Goal: Task Accomplishment & Management: Manage account settings

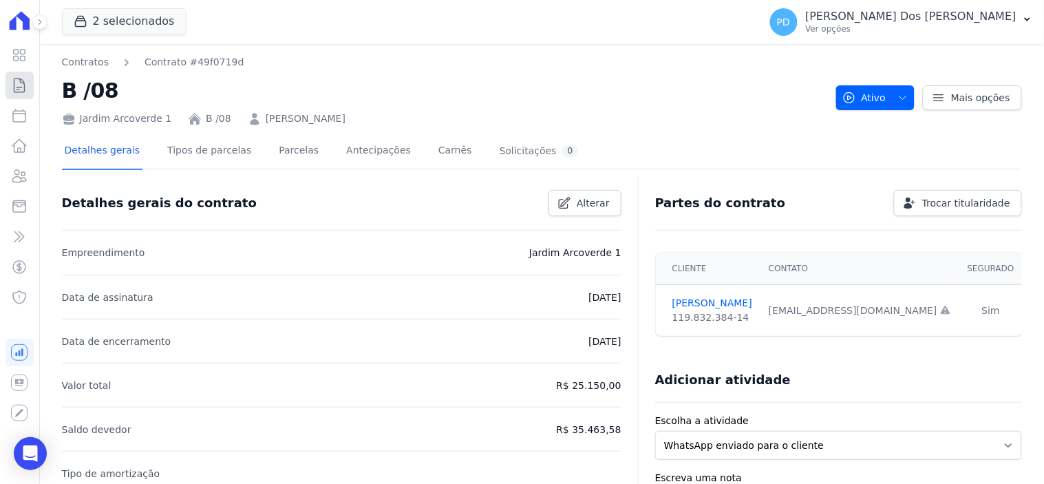
drag, startPoint x: 16, startPoint y: 86, endPoint x: 186, endPoint y: 120, distance: 173.3
click at [15, 86] on icon at bounding box center [19, 85] width 17 height 17
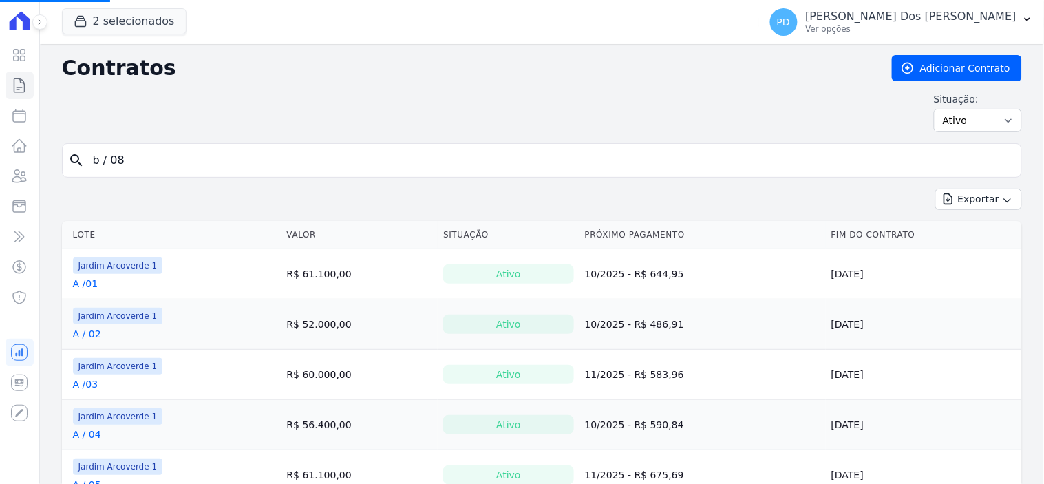
click at [326, 160] on input "b / 08" at bounding box center [550, 161] width 931 height 28
click at [160, 160] on input "search" at bounding box center [550, 161] width 931 height 28
type input "b / 08"
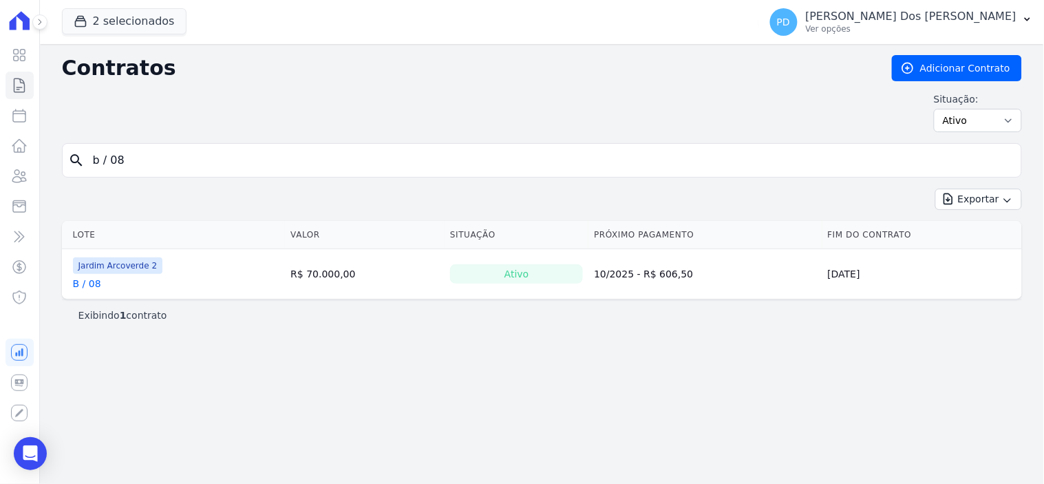
click at [93, 286] on link "B / 08" at bounding box center [87, 284] width 28 height 14
click at [108, 159] on input "b / 08" at bounding box center [550, 161] width 931 height 28
type input "b /08"
click at [89, 283] on link "B /08" at bounding box center [85, 284] width 25 height 14
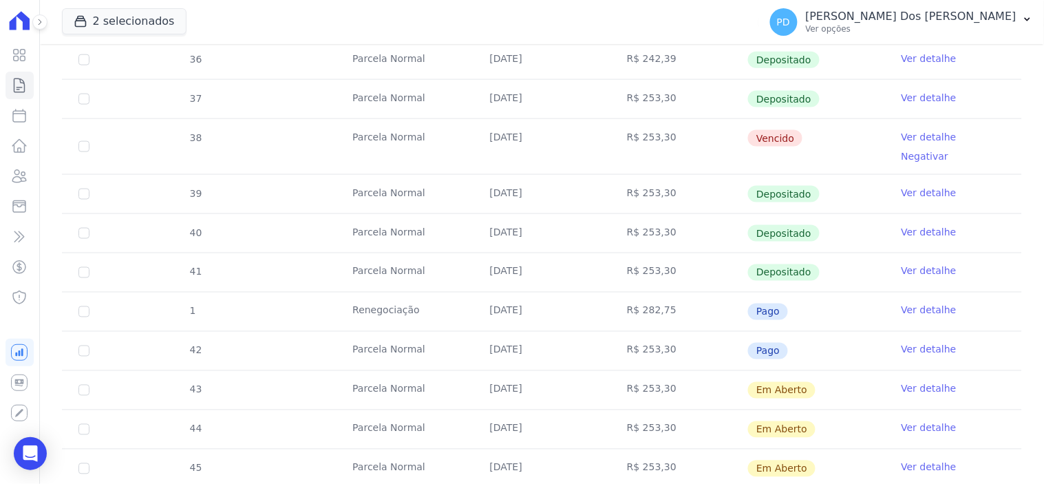
scroll to position [458, 0]
click at [912, 135] on link "Ver detalhe" at bounding box center [929, 136] width 55 height 14
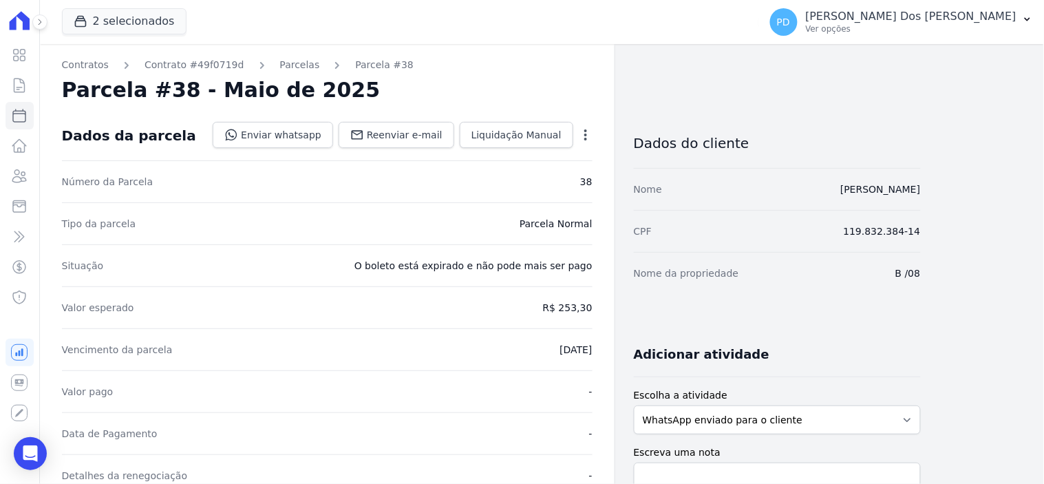
drag, startPoint x: 277, startPoint y: 61, endPoint x: 301, endPoint y: 62, distance: 24.1
click at [280, 61] on link "Parcelas" at bounding box center [300, 65] width 40 height 14
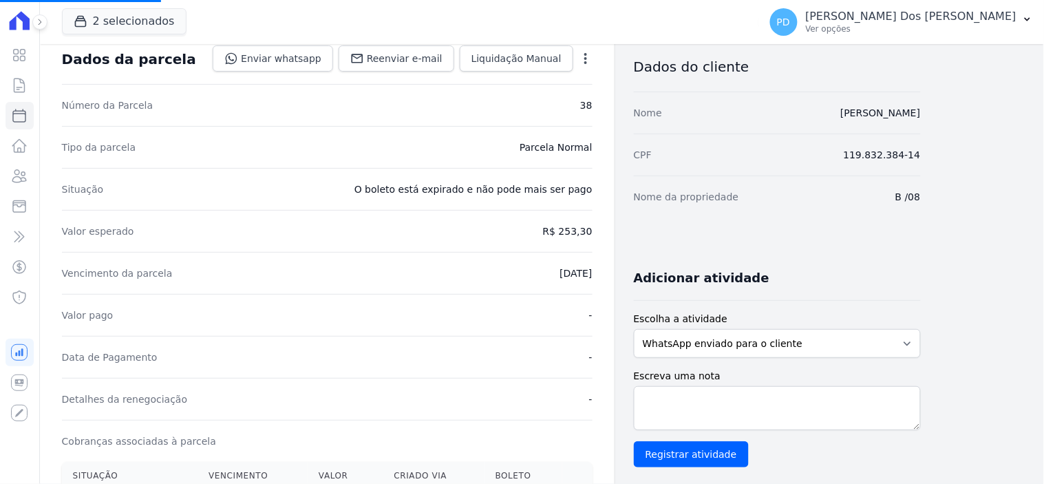
scroll to position [150, 0]
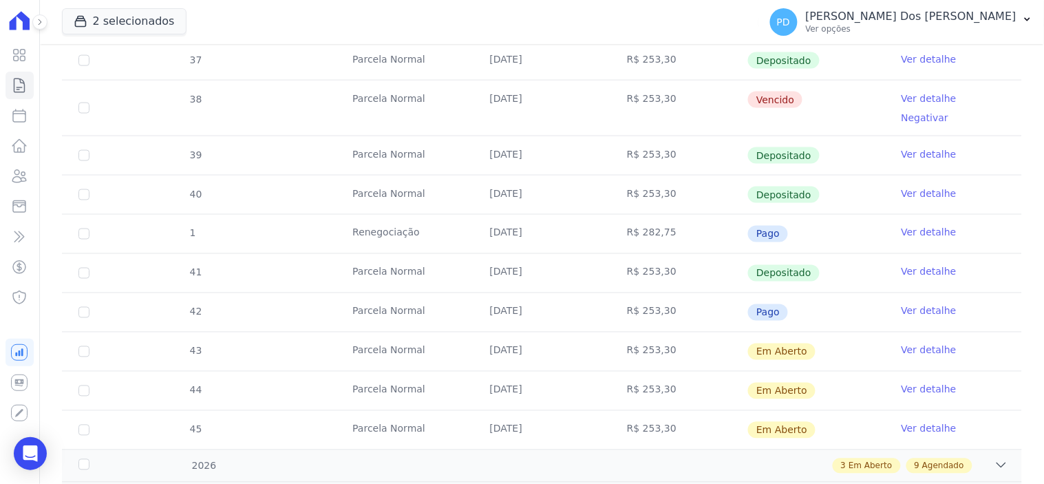
scroll to position [458, 0]
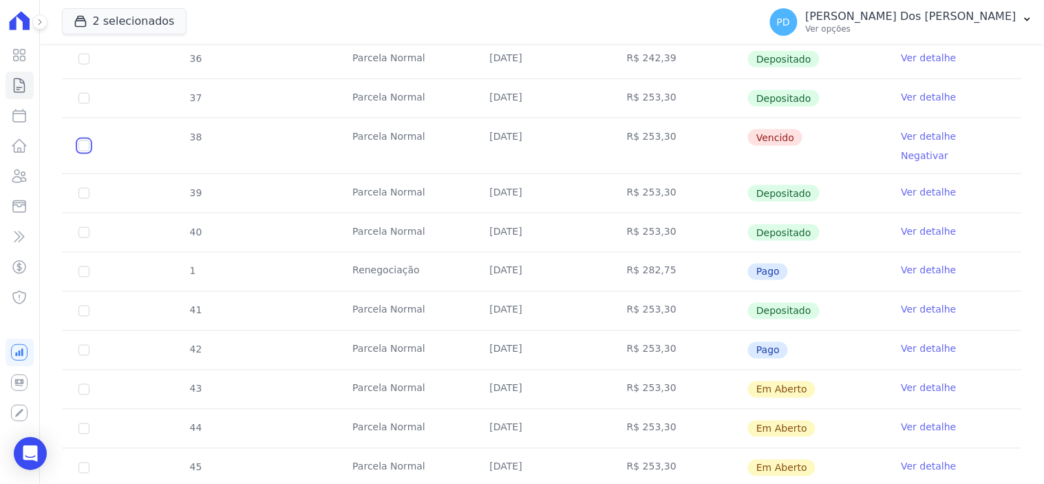
click at [80, 140] on input "checkbox" at bounding box center [83, 145] width 11 height 11
checkbox input "true"
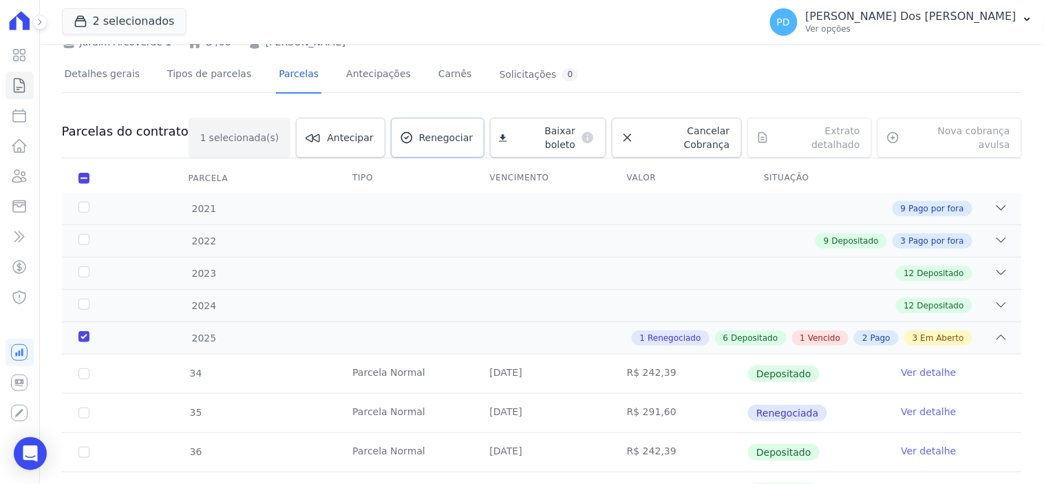
scroll to position [0, 0]
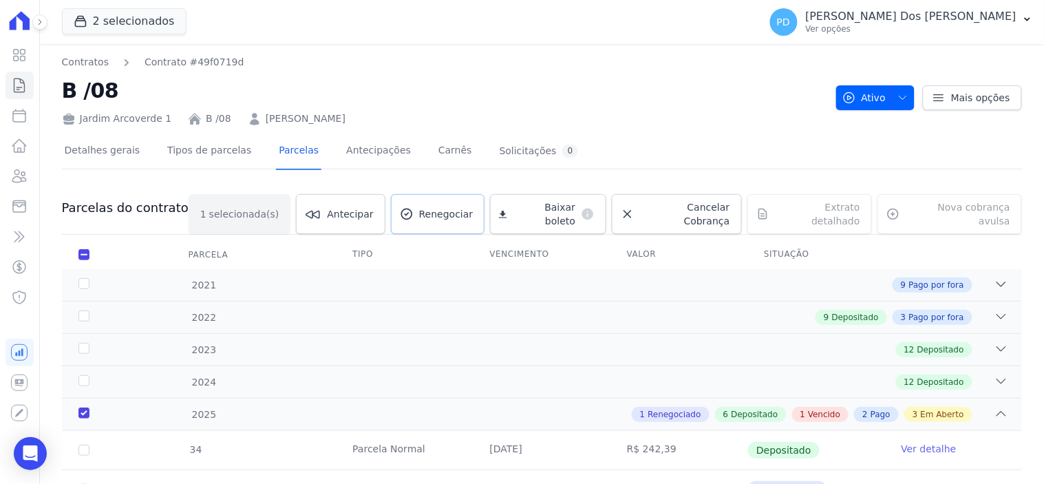
click at [451, 207] on span "Renegociar" at bounding box center [446, 214] width 54 height 14
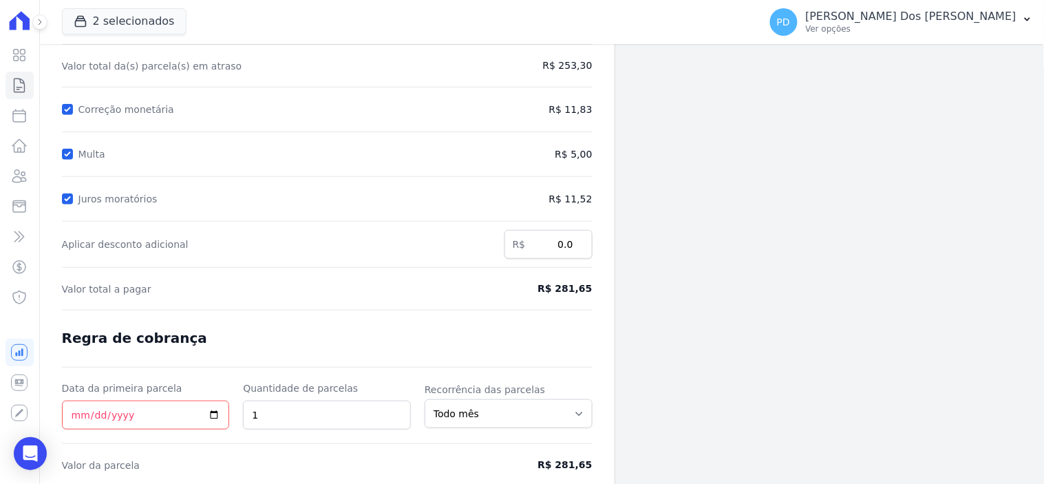
scroll to position [153, 0]
click at [63, 109] on input "Correção monetária" at bounding box center [67, 108] width 11 height 11
checkbox input "false"
click at [70, 417] on input "Data da primeira parcela" at bounding box center [146, 414] width 168 height 29
type input "[DATE]"
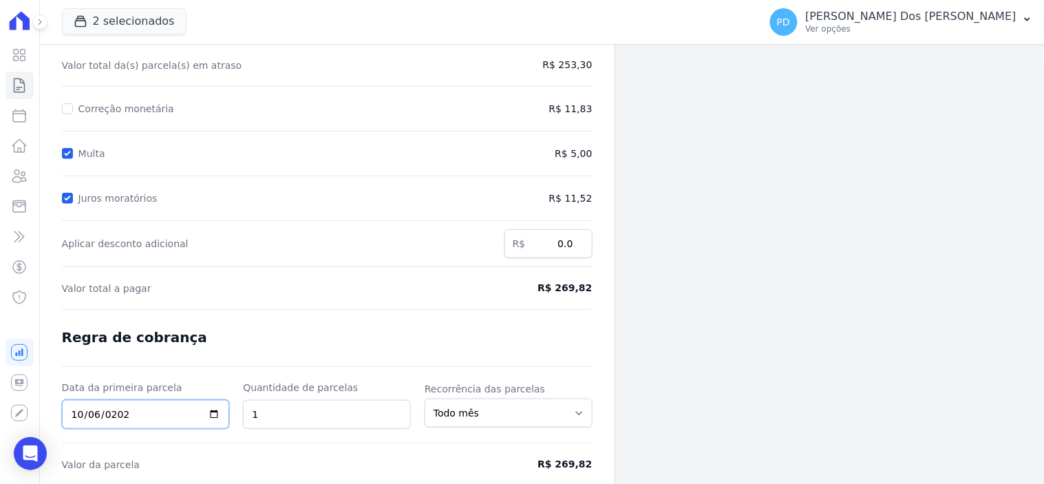
click at [76, 409] on input "[DATE]" at bounding box center [146, 414] width 168 height 29
type input "2025-10-07"
type input "[DATE]"
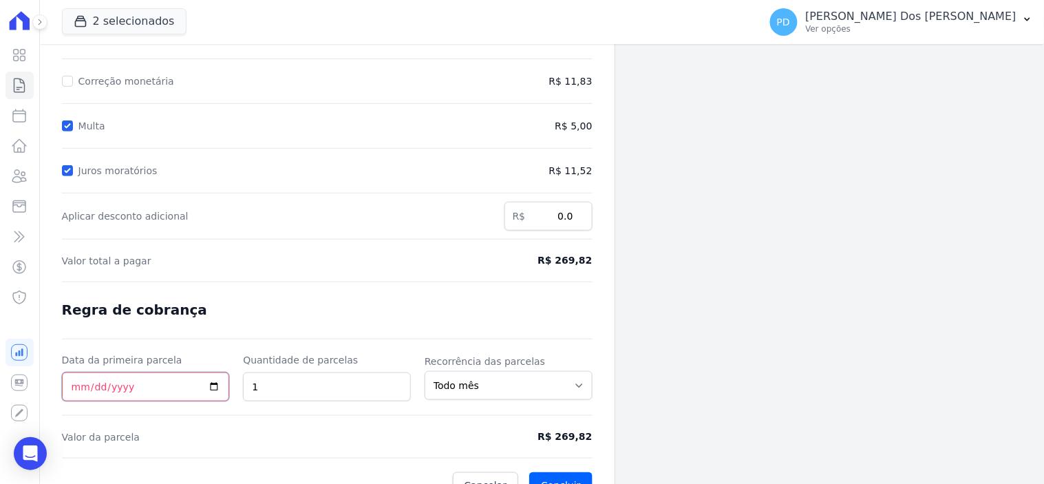
scroll to position [205, 0]
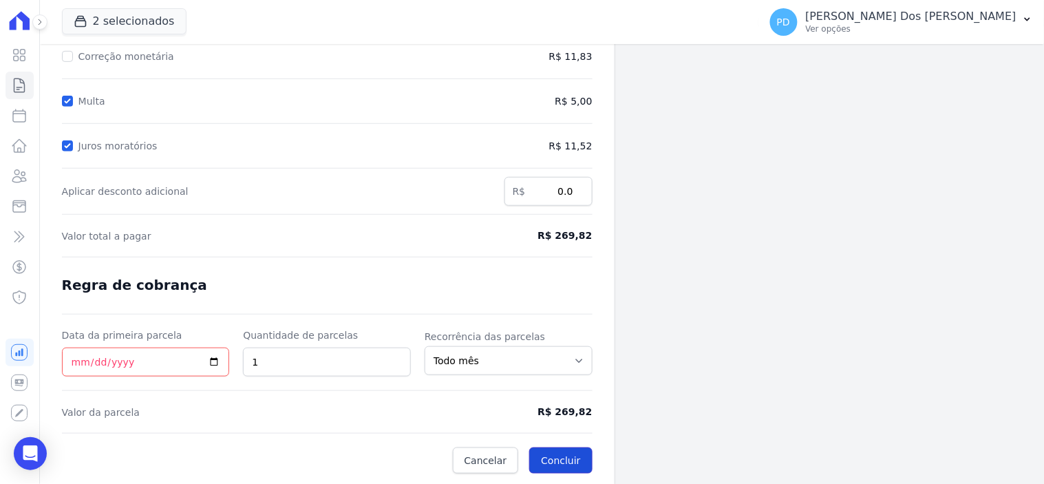
click at [566, 463] on button "Concluir" at bounding box center [560, 460] width 63 height 26
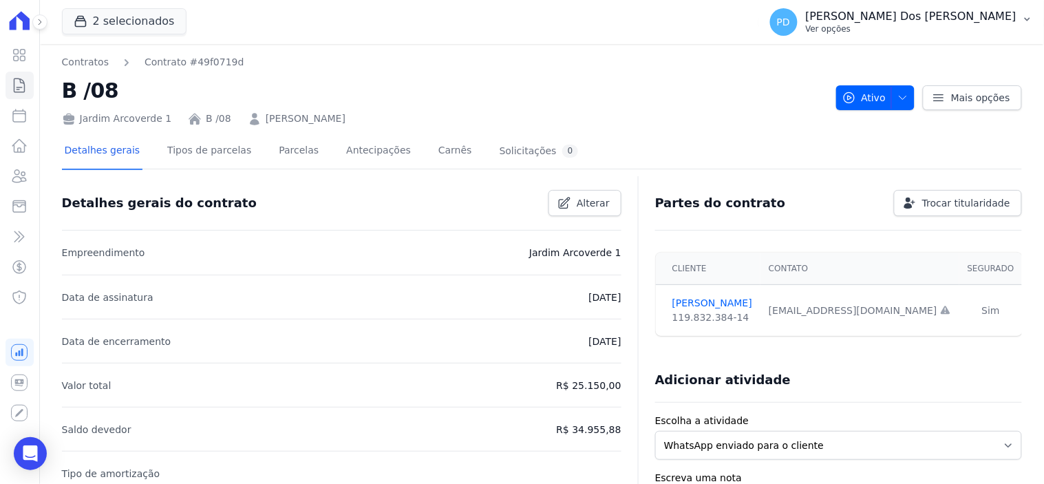
click at [1034, 18] on button "PD Paulo Felix Dos Santos Ver opções" at bounding box center [901, 22] width 285 height 39
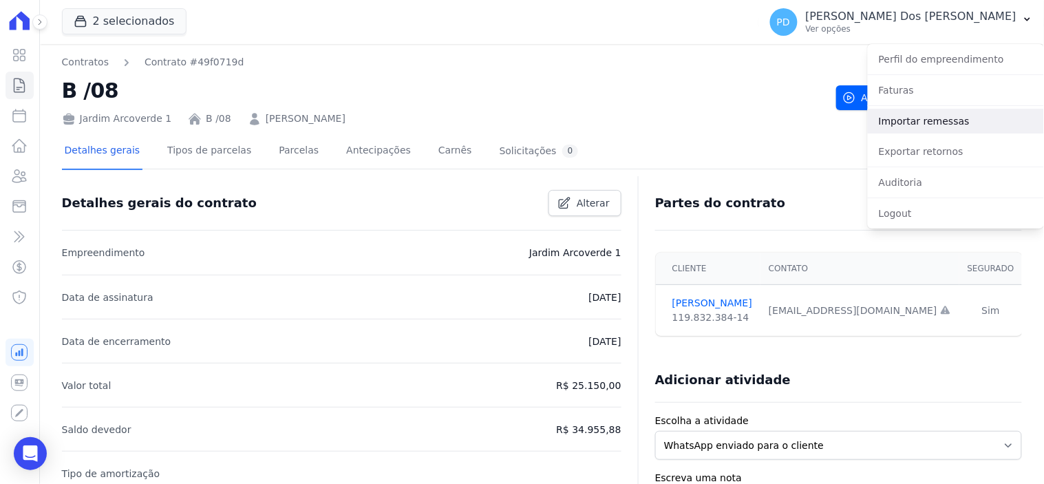
click at [948, 119] on link "Importar remessas" at bounding box center [956, 121] width 176 height 25
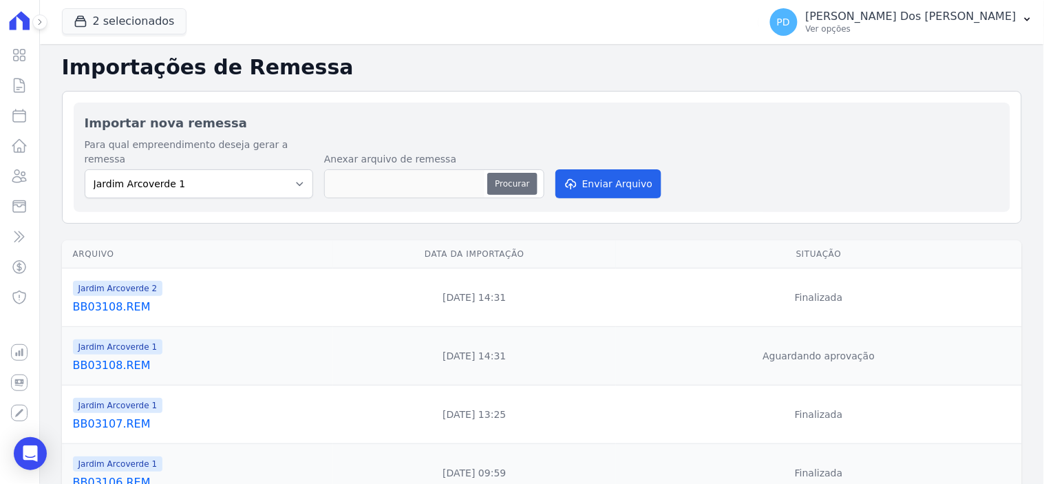
click at [511, 173] on button "Procurar" at bounding box center [512, 184] width 50 height 22
type input "BB06101.REM"
click at [625, 169] on button "Enviar Arquivo" at bounding box center [608, 183] width 106 height 29
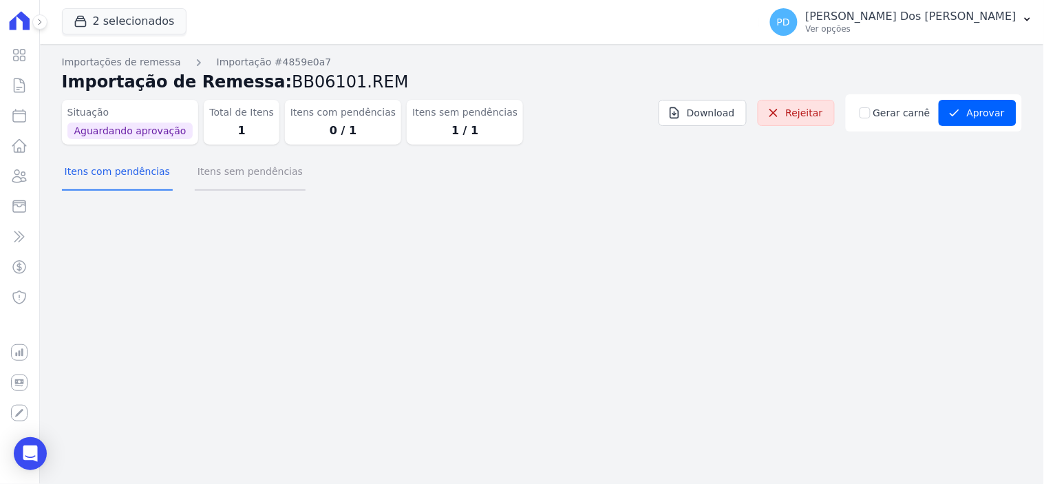
click at [242, 166] on button "Itens sem pendências" at bounding box center [250, 173] width 111 height 36
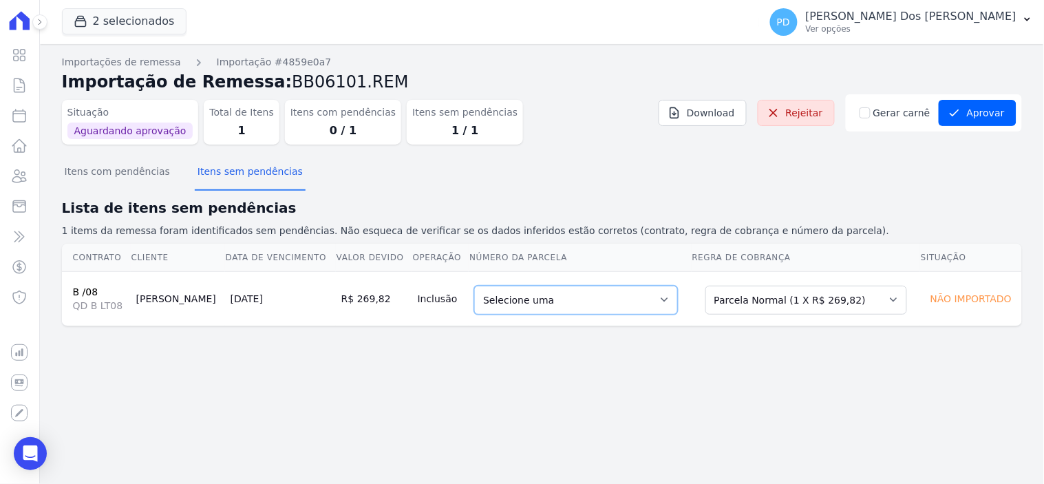
click at [617, 292] on select "Selecione uma 1 - [DATE] - R$ 269,82 - Agendado" at bounding box center [576, 300] width 204 height 29
drag, startPoint x: 991, startPoint y: 111, endPoint x: 854, endPoint y: 200, distance: 163.2
click at [990, 111] on button "Aprovar" at bounding box center [978, 113] width 78 height 26
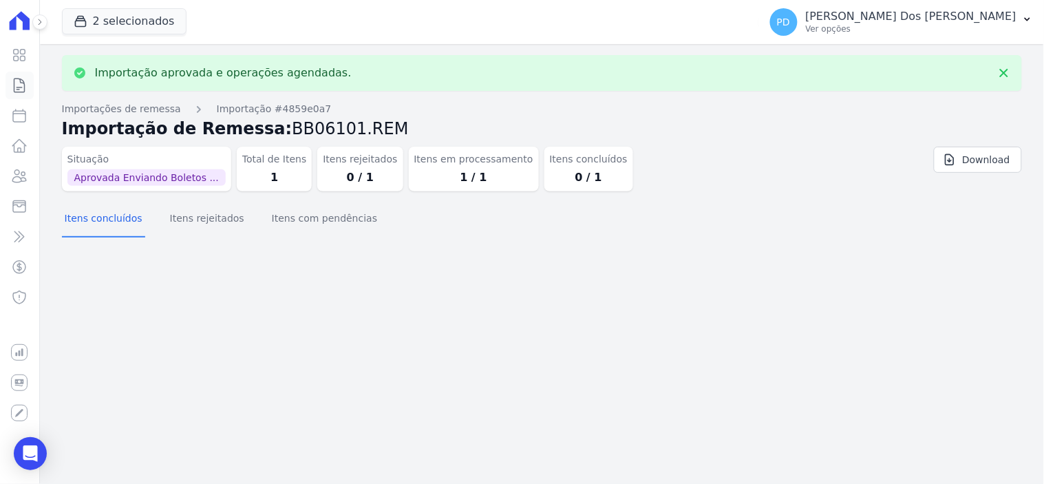
click at [23, 84] on icon at bounding box center [19, 85] width 17 height 17
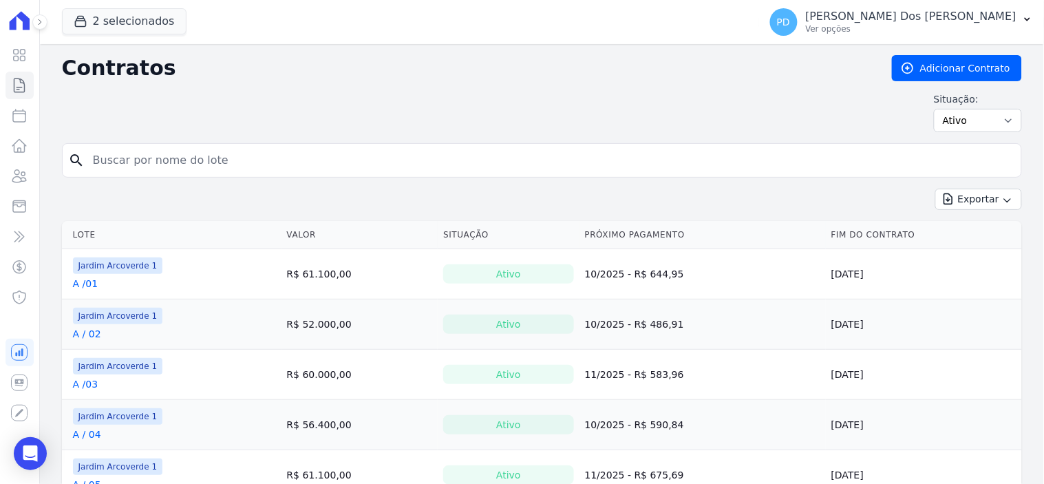
click at [169, 151] on input "search" at bounding box center [550, 161] width 931 height 28
type input "b /08"
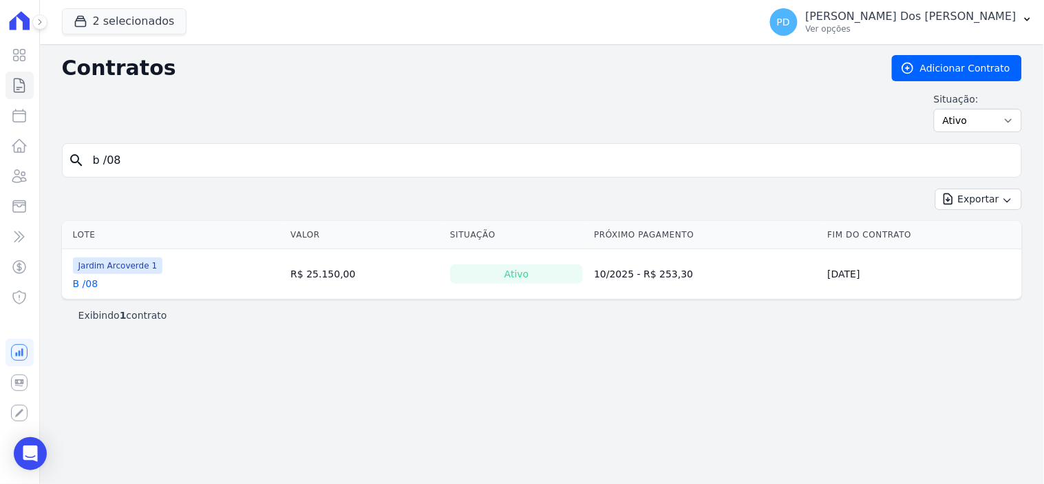
click at [85, 284] on link "B /08" at bounding box center [85, 284] width 25 height 14
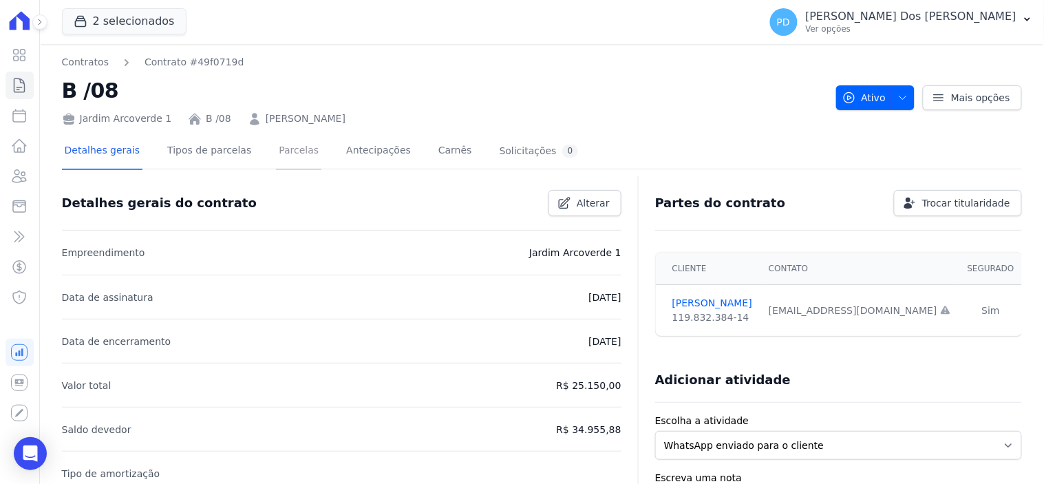
click at [285, 148] on link "Parcelas" at bounding box center [298, 152] width 45 height 36
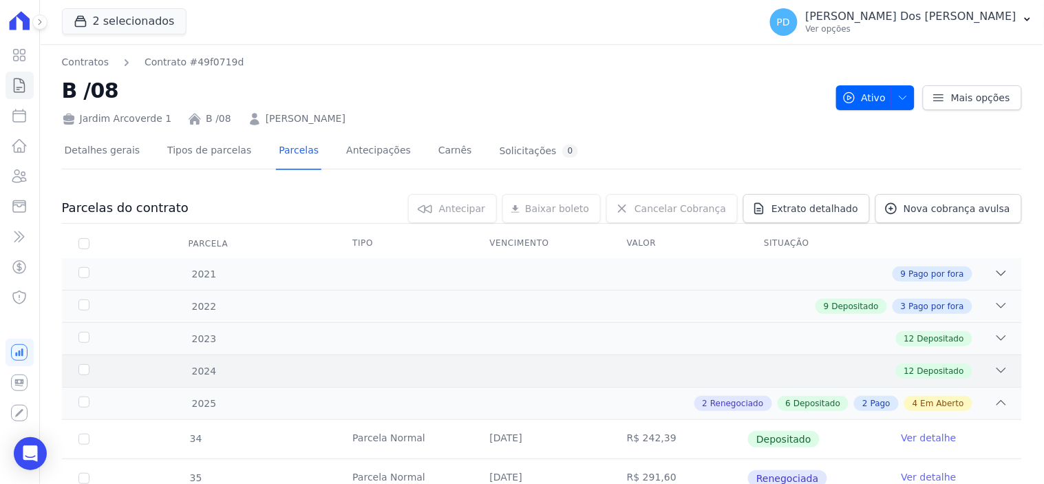
scroll to position [458, 0]
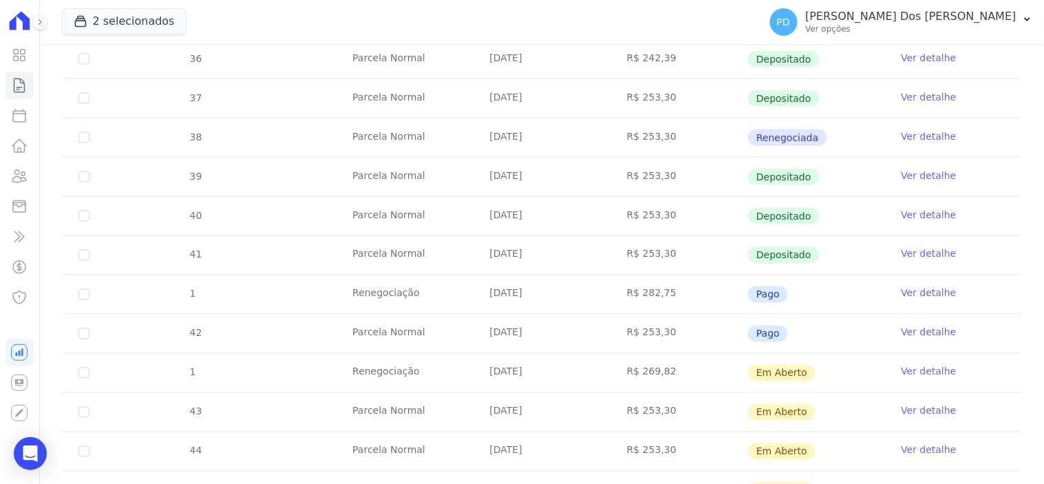
click at [906, 370] on link "Ver detalhe" at bounding box center [929, 372] width 55 height 14
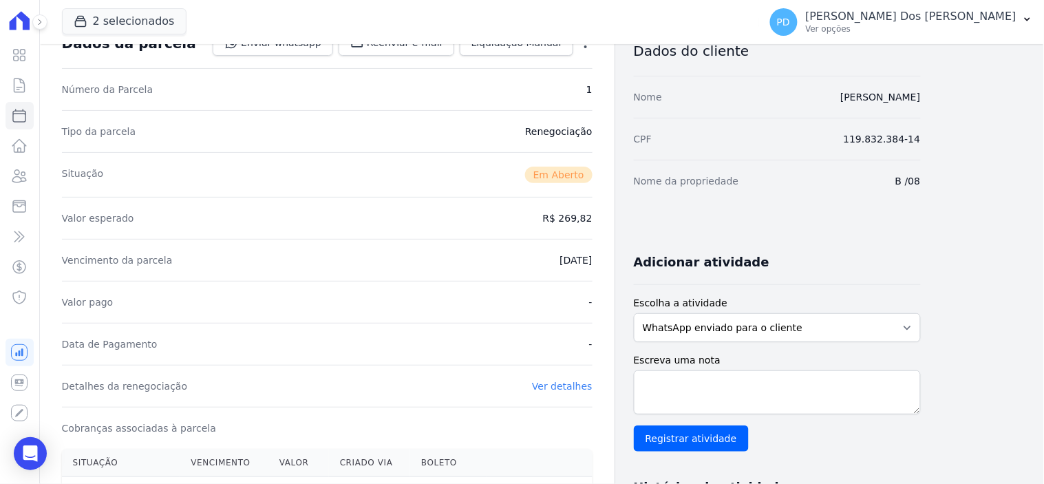
scroll to position [306, 0]
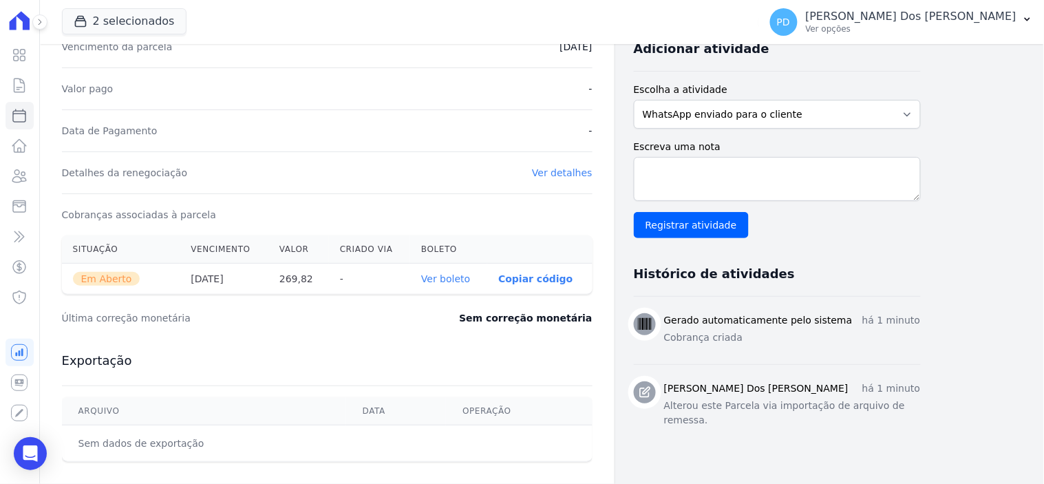
click at [455, 279] on link "Ver boleto" at bounding box center [445, 278] width 49 height 11
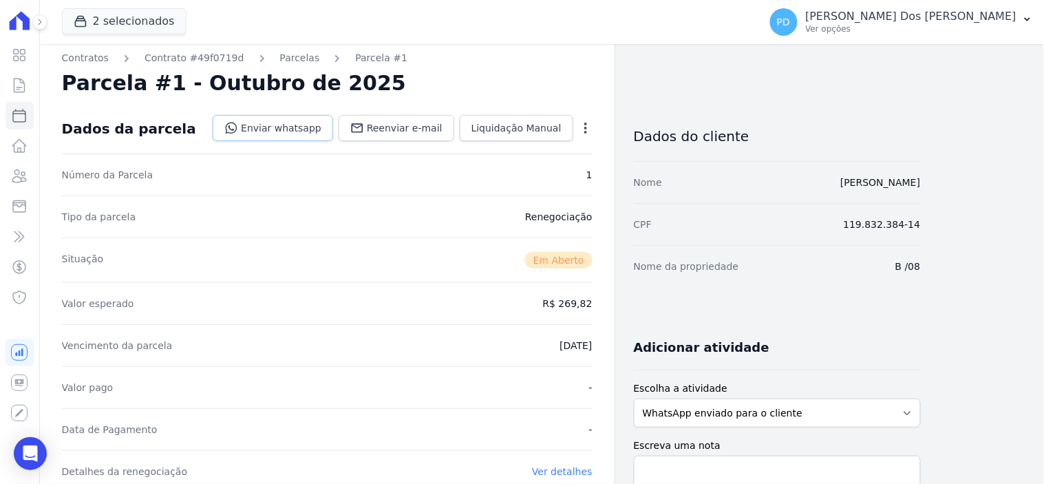
scroll to position [0, 0]
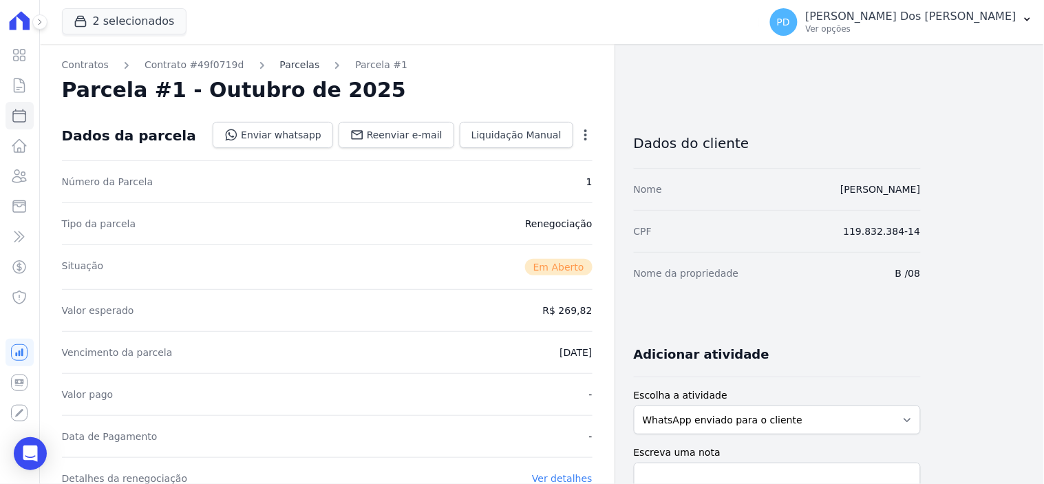
click at [282, 59] on link "Parcelas" at bounding box center [300, 65] width 40 height 14
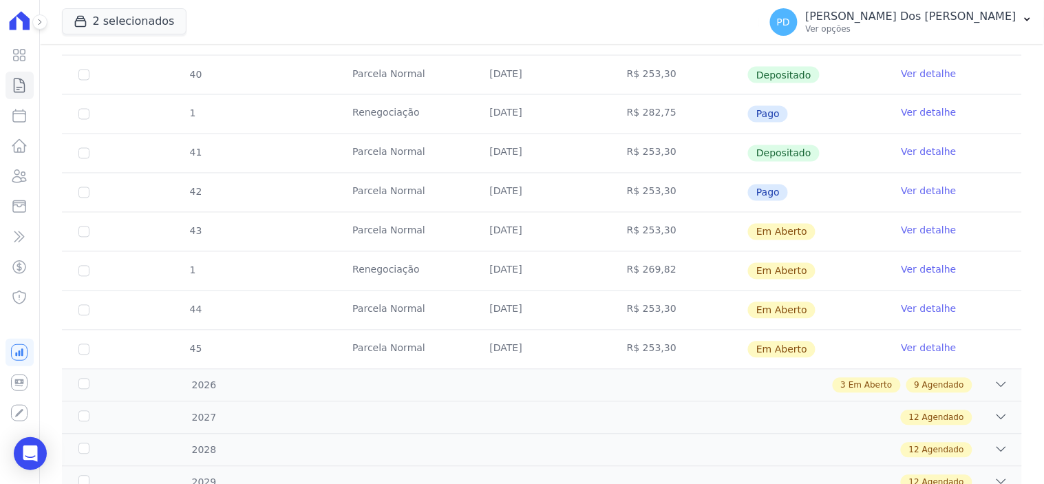
scroll to position [611, 0]
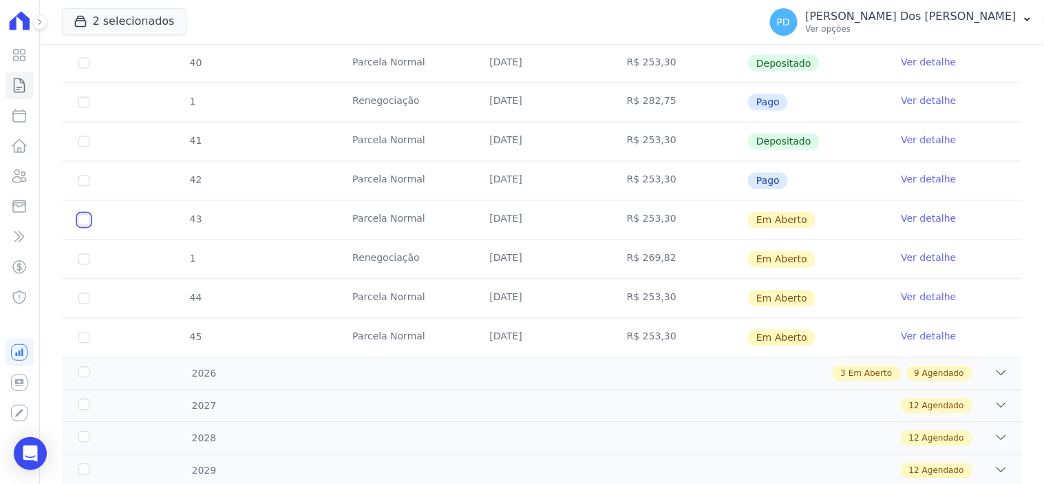
click at [78, 217] on input "checkbox" at bounding box center [83, 220] width 11 height 11
checkbox input "true"
click at [81, 298] on input "checkbox" at bounding box center [83, 298] width 11 height 11
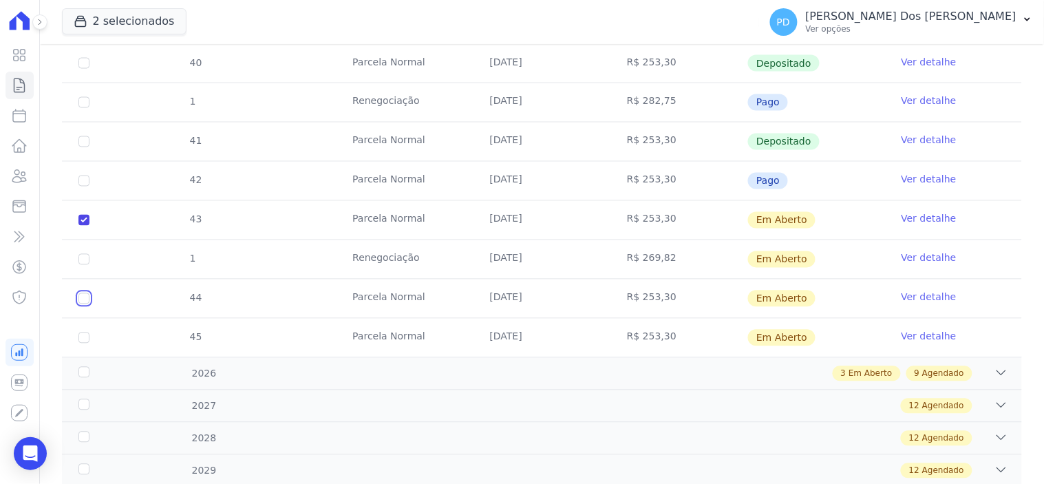
checkbox input "true"
click at [81, 339] on input "checkbox" at bounding box center [83, 337] width 11 height 11
checkbox input "true"
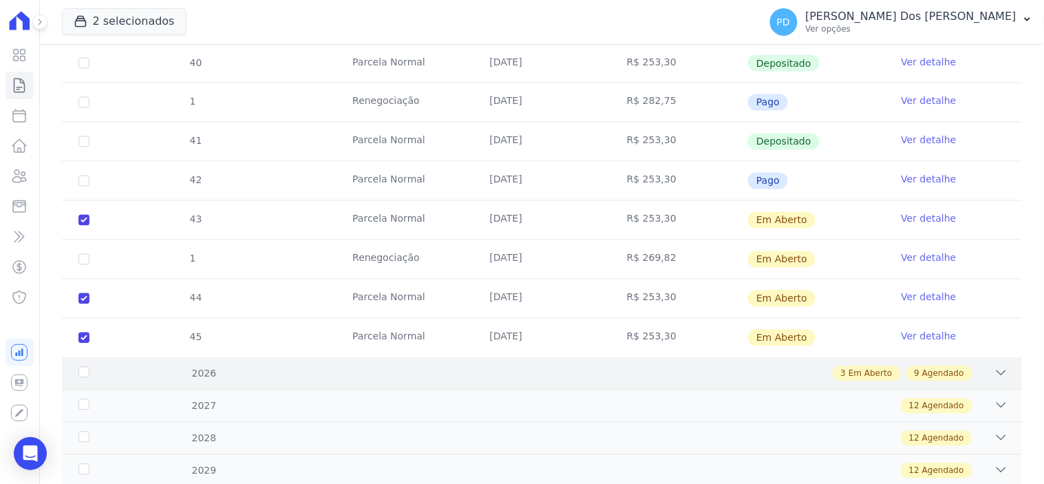
click at [83, 374] on div "2026" at bounding box center [119, 374] width 86 height 14
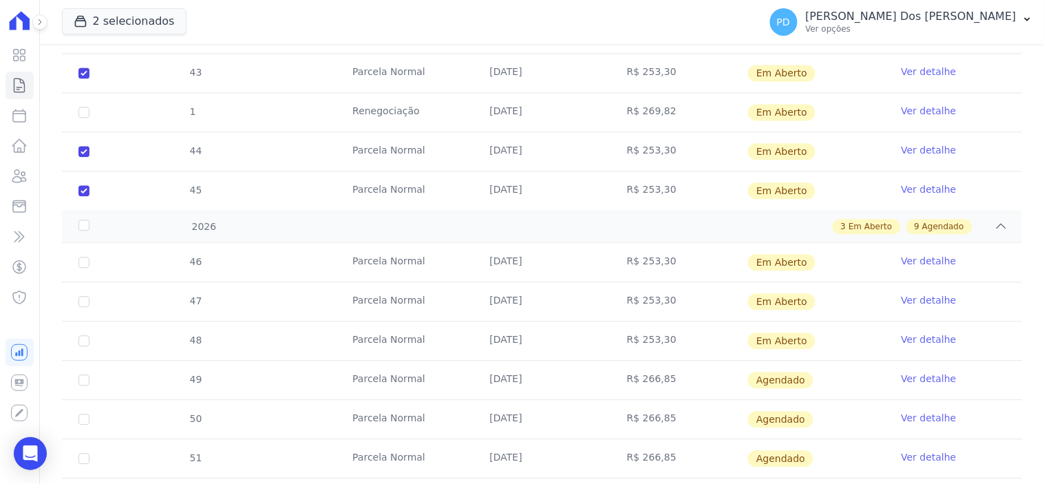
scroll to position [765, 0]
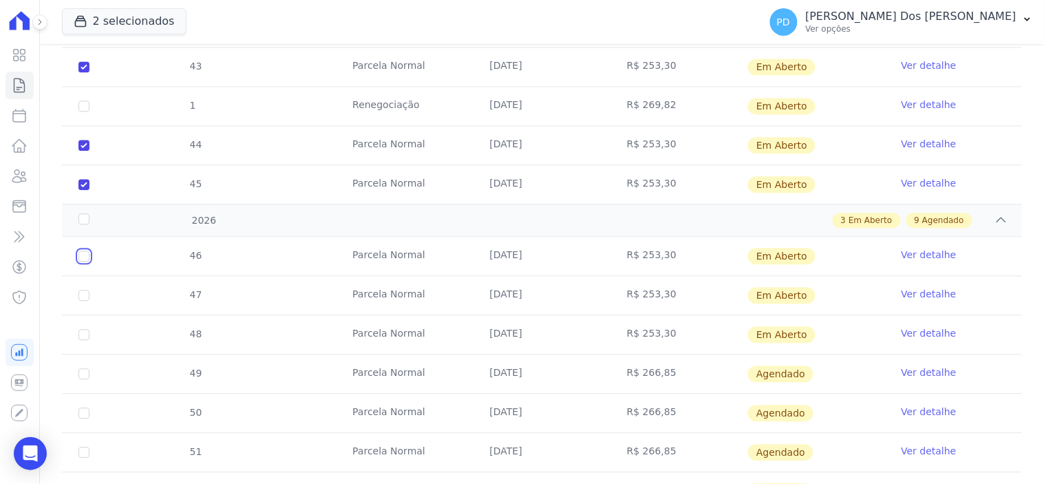
click at [84, 252] on input "checkbox" at bounding box center [83, 255] width 11 height 11
checkbox input "true"
click at [84, 297] on input "checkbox" at bounding box center [83, 295] width 11 height 11
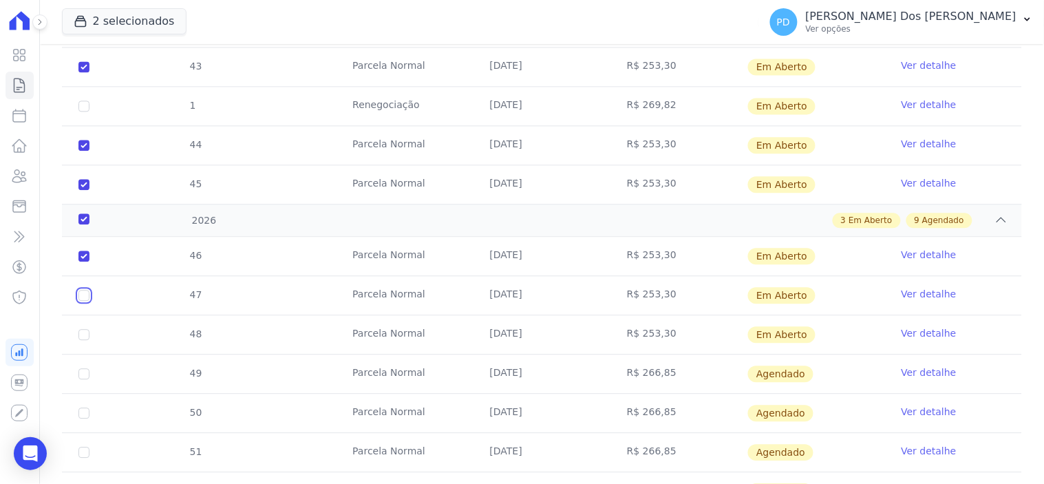
checkbox input "true"
click at [84, 335] on input "checkbox" at bounding box center [83, 334] width 11 height 11
checkbox input "true"
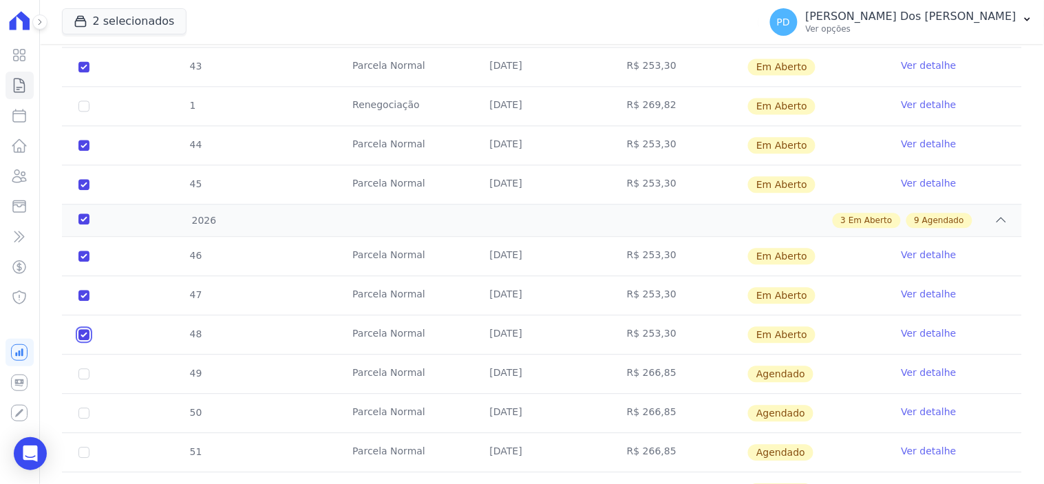
checkbox input "true"
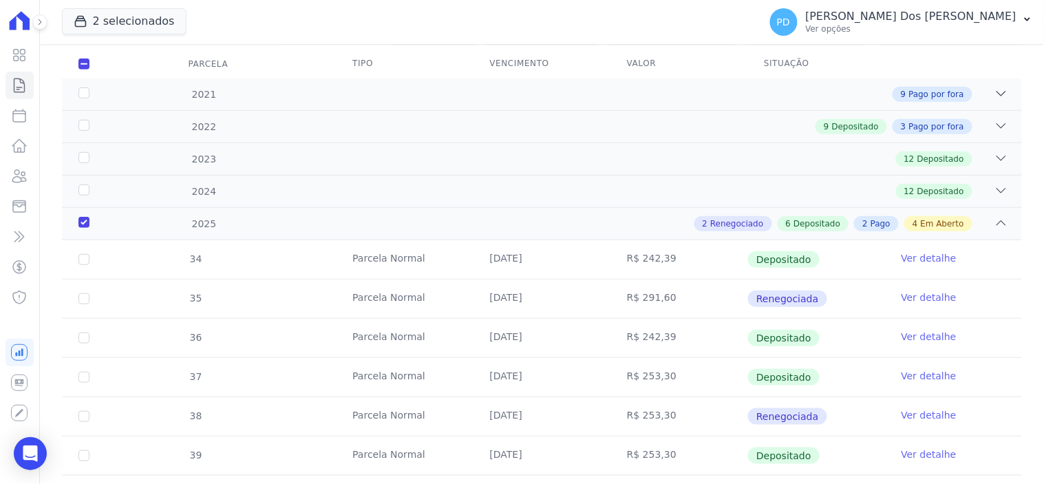
scroll to position [0, 0]
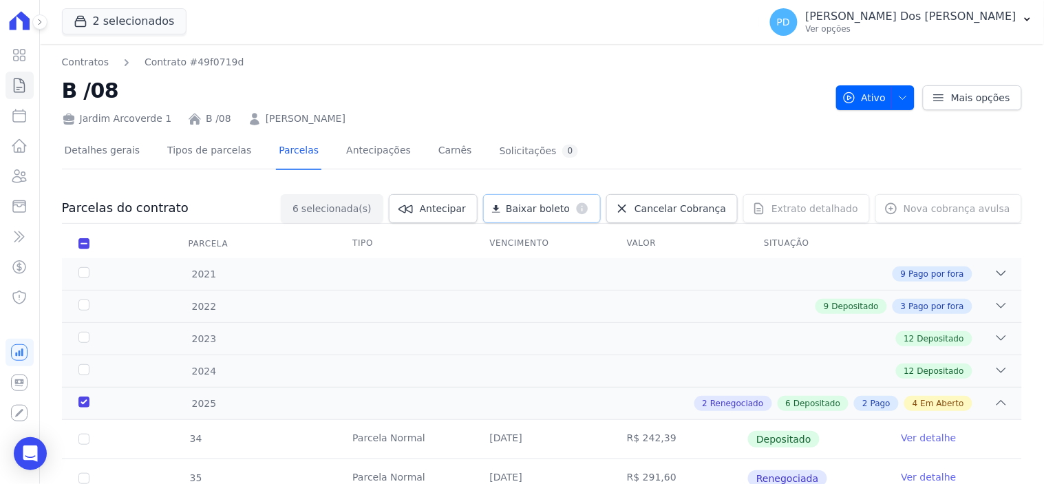
click at [561, 208] on span "Baixar boleto" at bounding box center [538, 209] width 64 height 14
click at [28, 86] on icon at bounding box center [19, 85] width 17 height 17
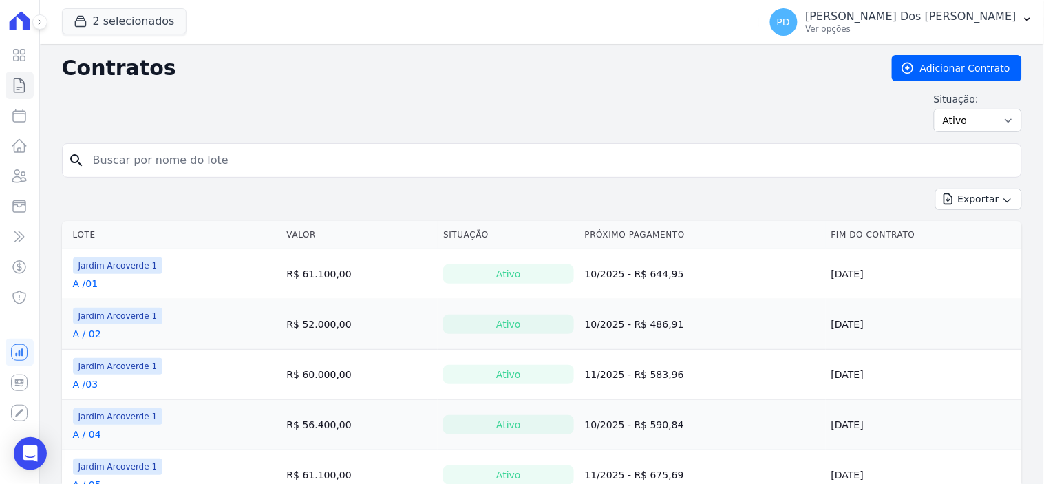
click at [215, 162] on input "search" at bounding box center [550, 161] width 931 height 28
type input "a / 06"
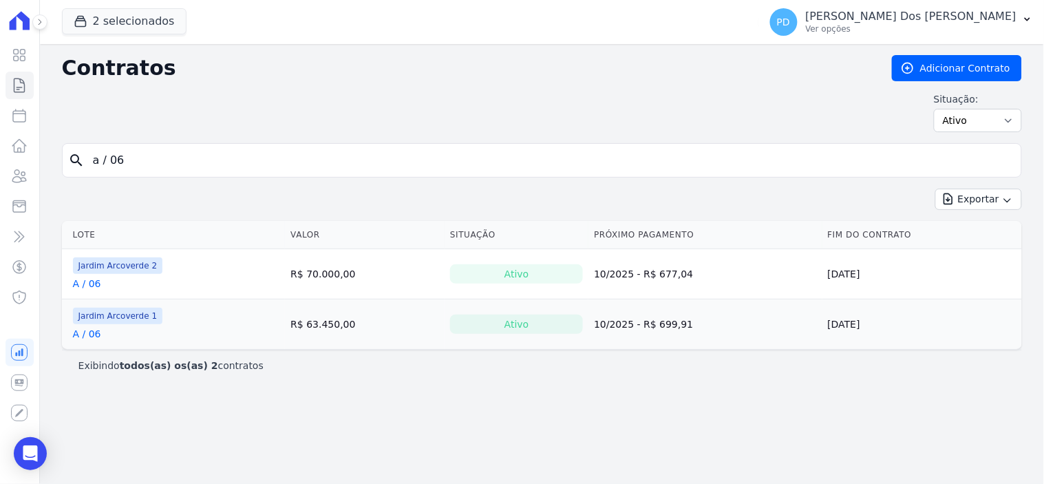
click at [96, 335] on link "A / 06" at bounding box center [87, 334] width 28 height 14
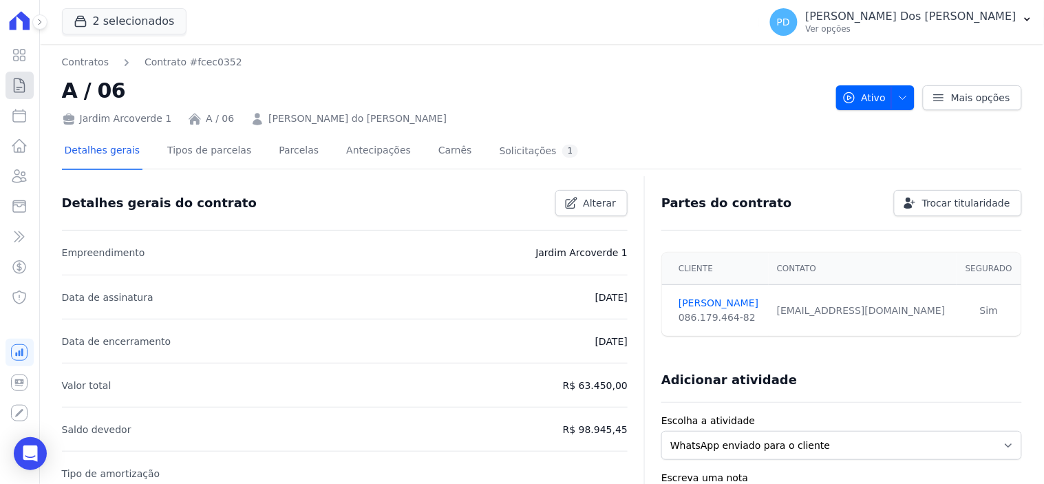
click at [23, 81] on icon at bounding box center [19, 85] width 10 height 14
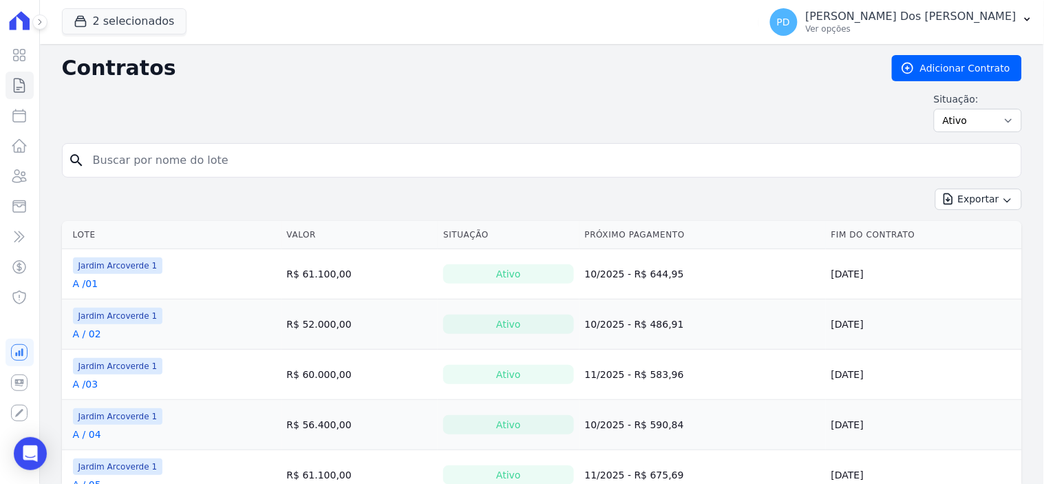
click at [298, 158] on input "search" at bounding box center [550, 161] width 931 height 28
type input "K / 05"
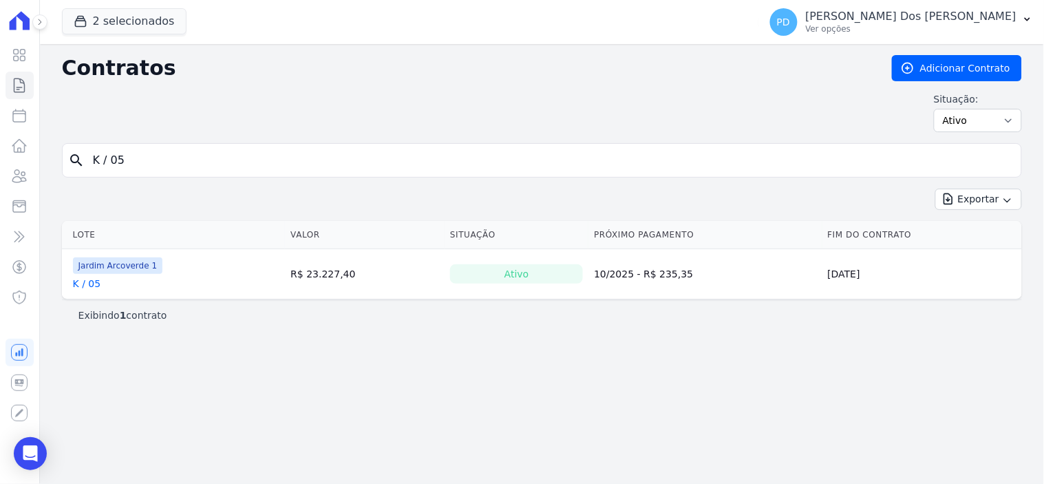
click at [94, 286] on link "K / 05" at bounding box center [87, 284] width 28 height 14
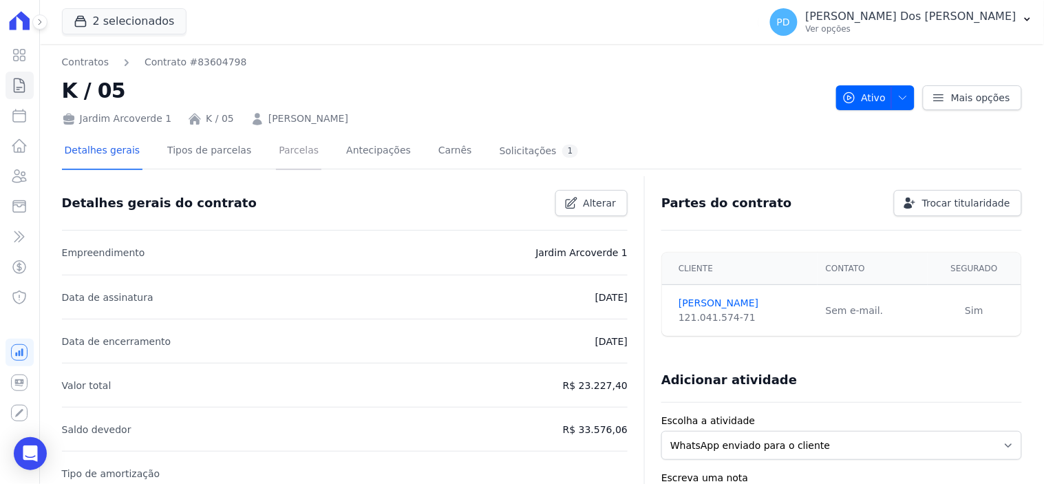
click at [279, 153] on link "Parcelas" at bounding box center [298, 152] width 45 height 36
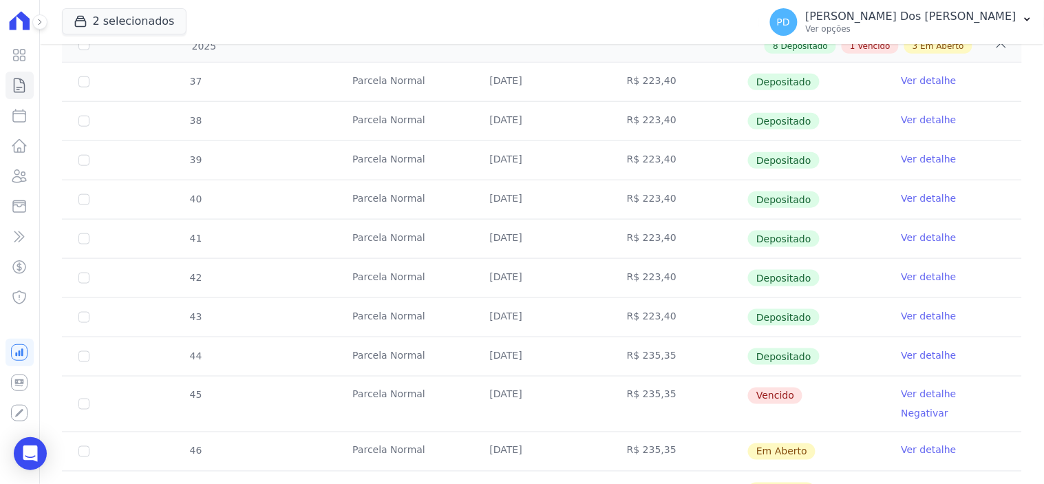
scroll to position [306, 0]
